Goal: Find specific page/section: Locate item on page

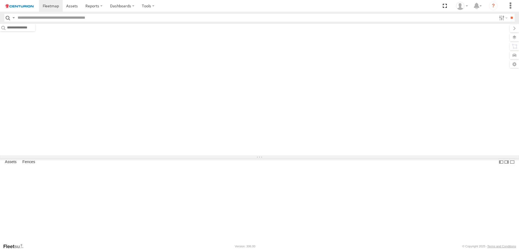
click at [112, 16] on input "text" at bounding box center [255, 18] width 481 height 8
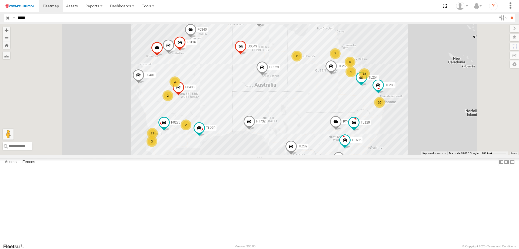
type input "*****"
click at [509, 14] on input "**" at bounding box center [512, 18] width 6 height 8
